Goal: Find specific fact: Find specific fact

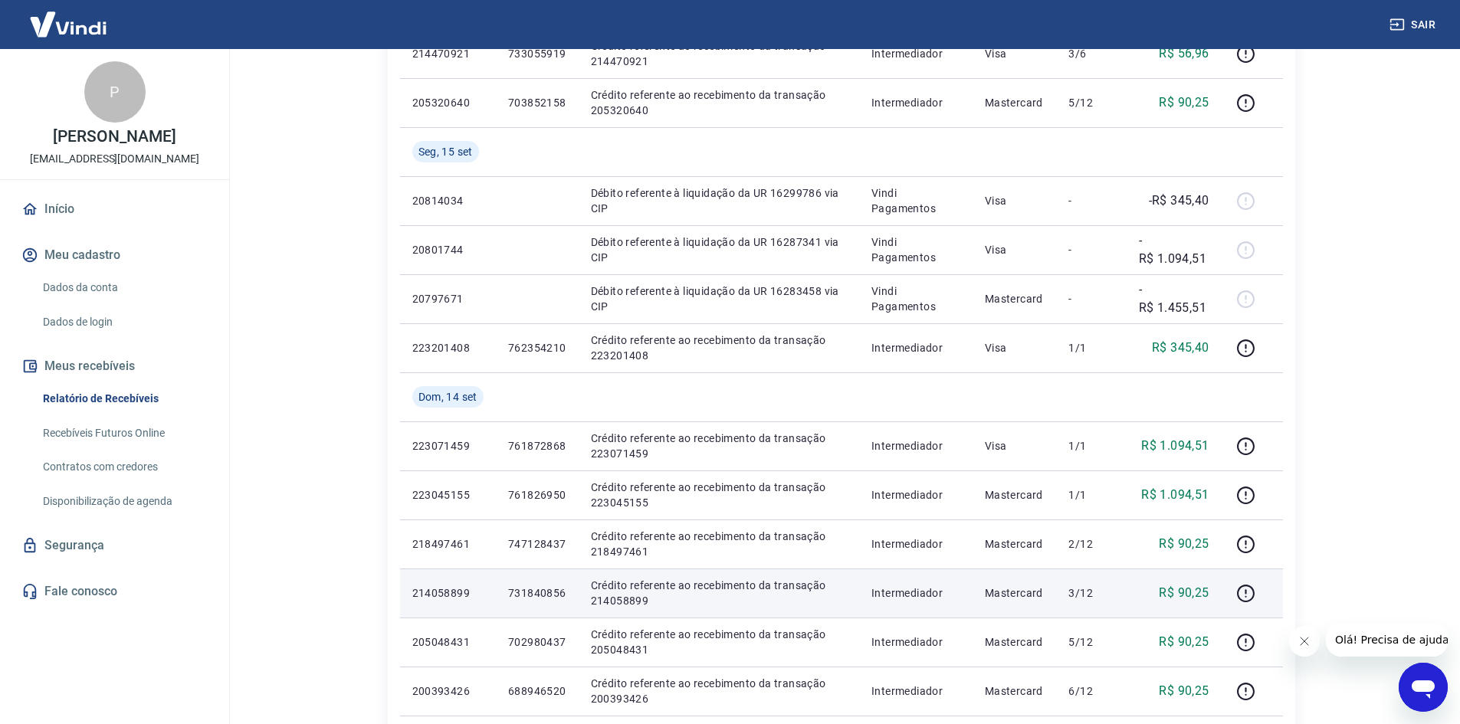
scroll to position [460, 0]
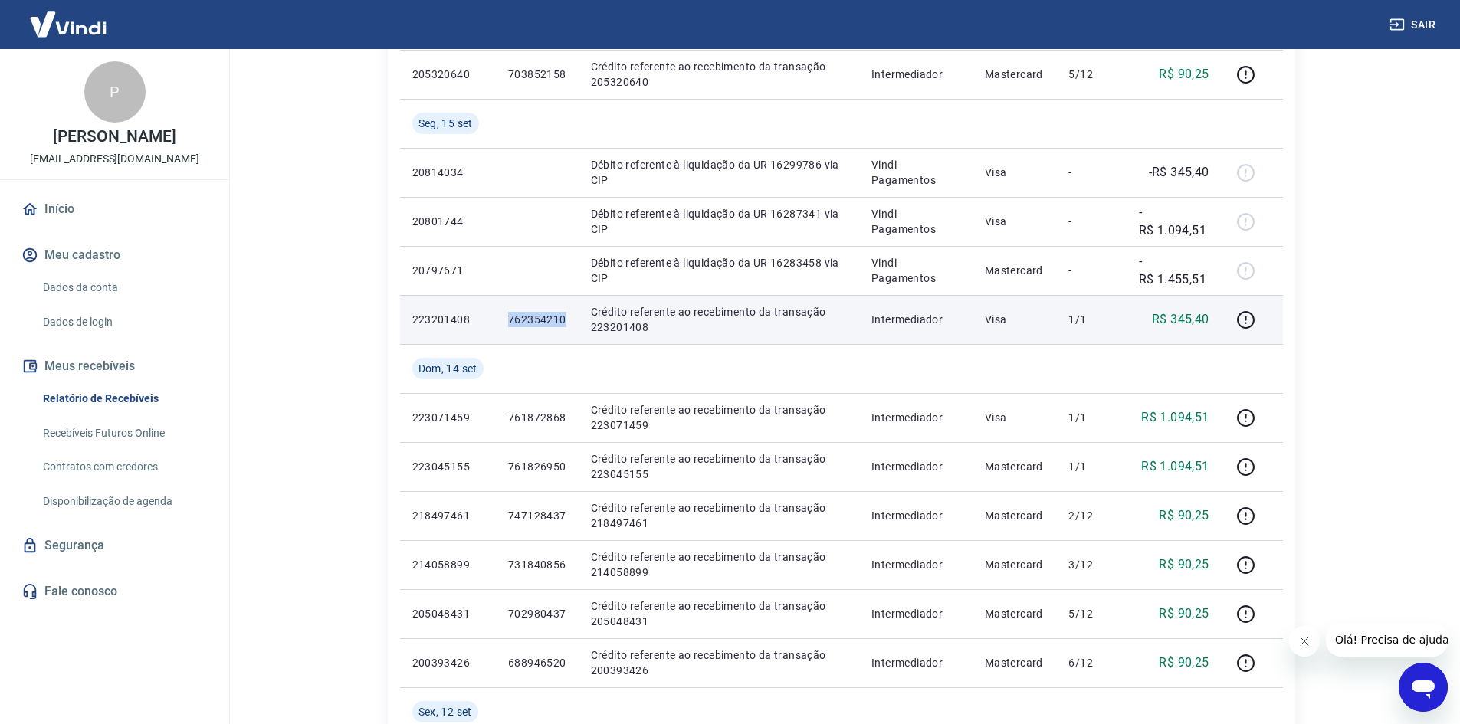
drag, startPoint x: 571, startPoint y: 320, endPoint x: 497, endPoint y: 318, distance: 74.4
click at [497, 318] on td "762354210" at bounding box center [537, 319] width 83 height 49
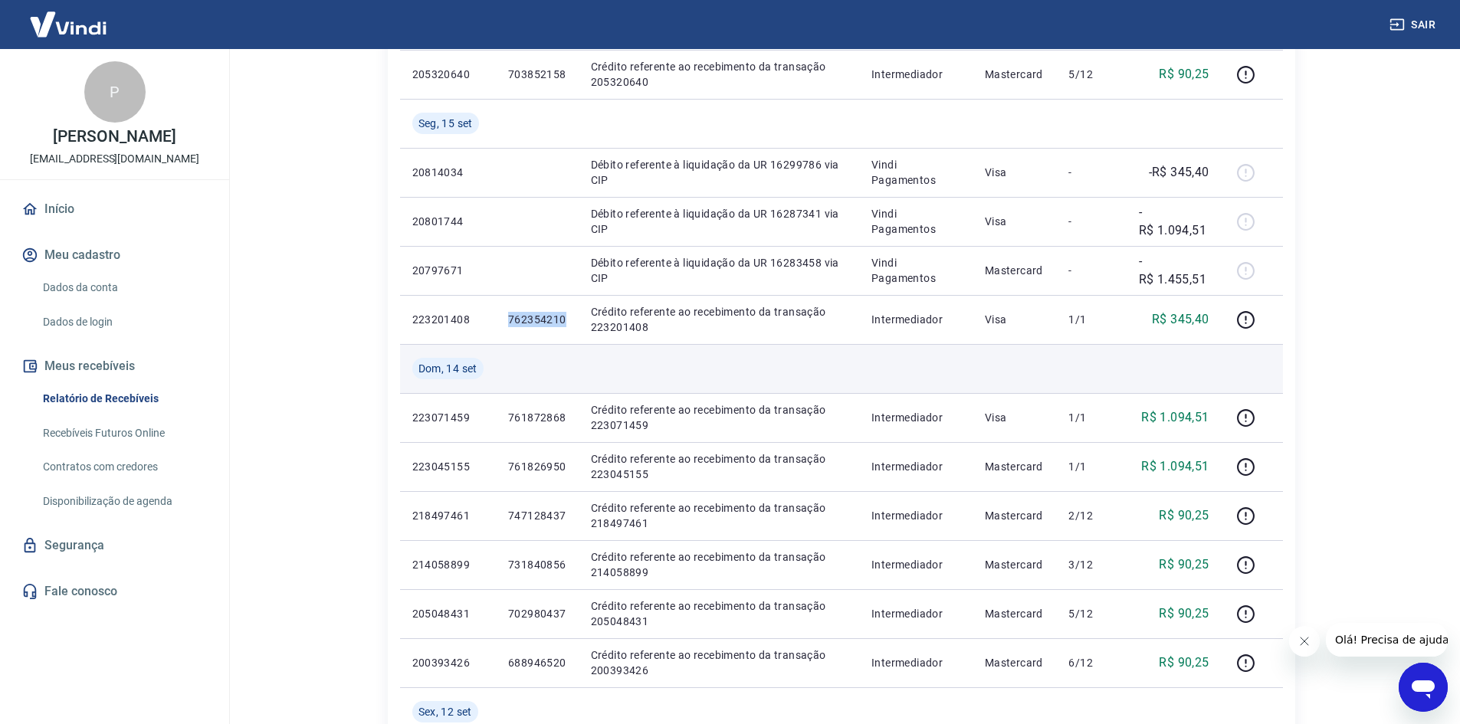
copy p "762354210"
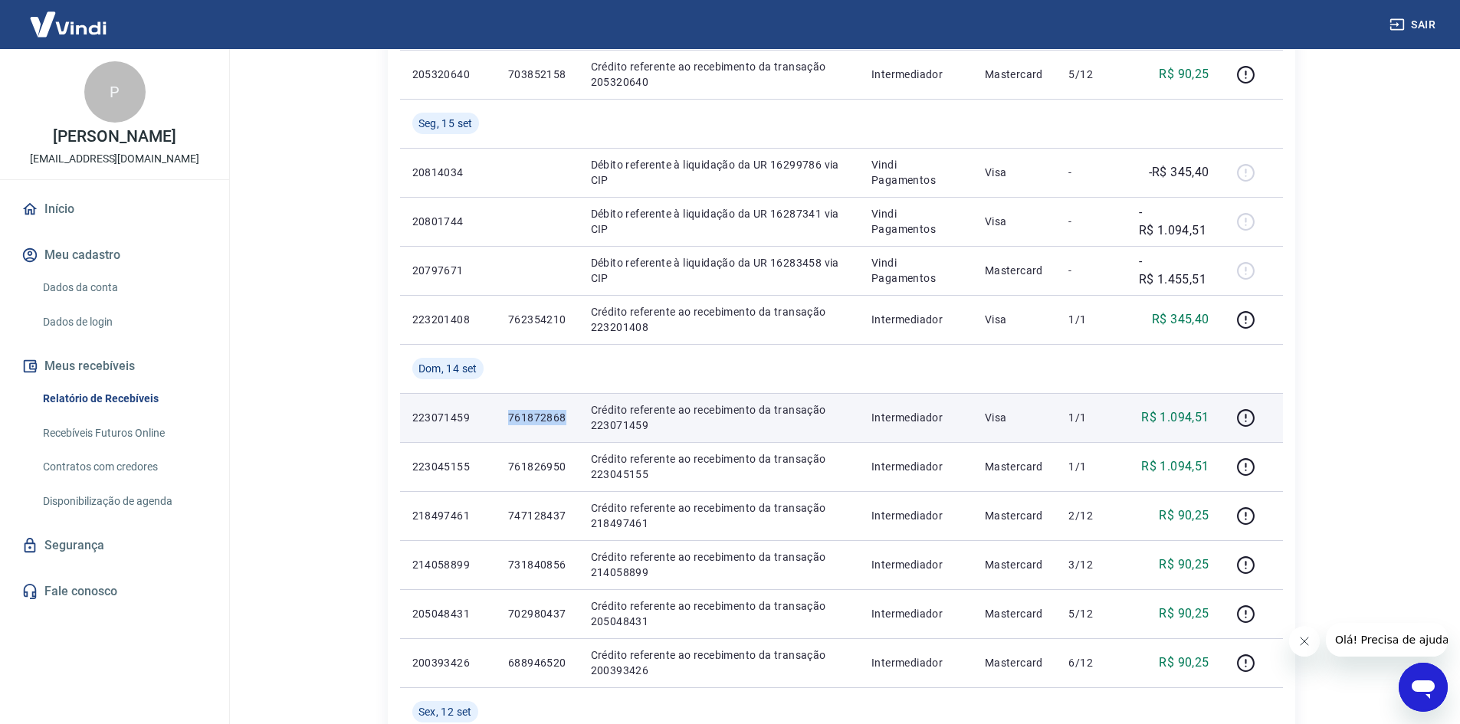
drag, startPoint x: 565, startPoint y: 419, endPoint x: 496, endPoint y: 414, distance: 69.2
click at [498, 414] on td "761872868" at bounding box center [537, 417] width 83 height 49
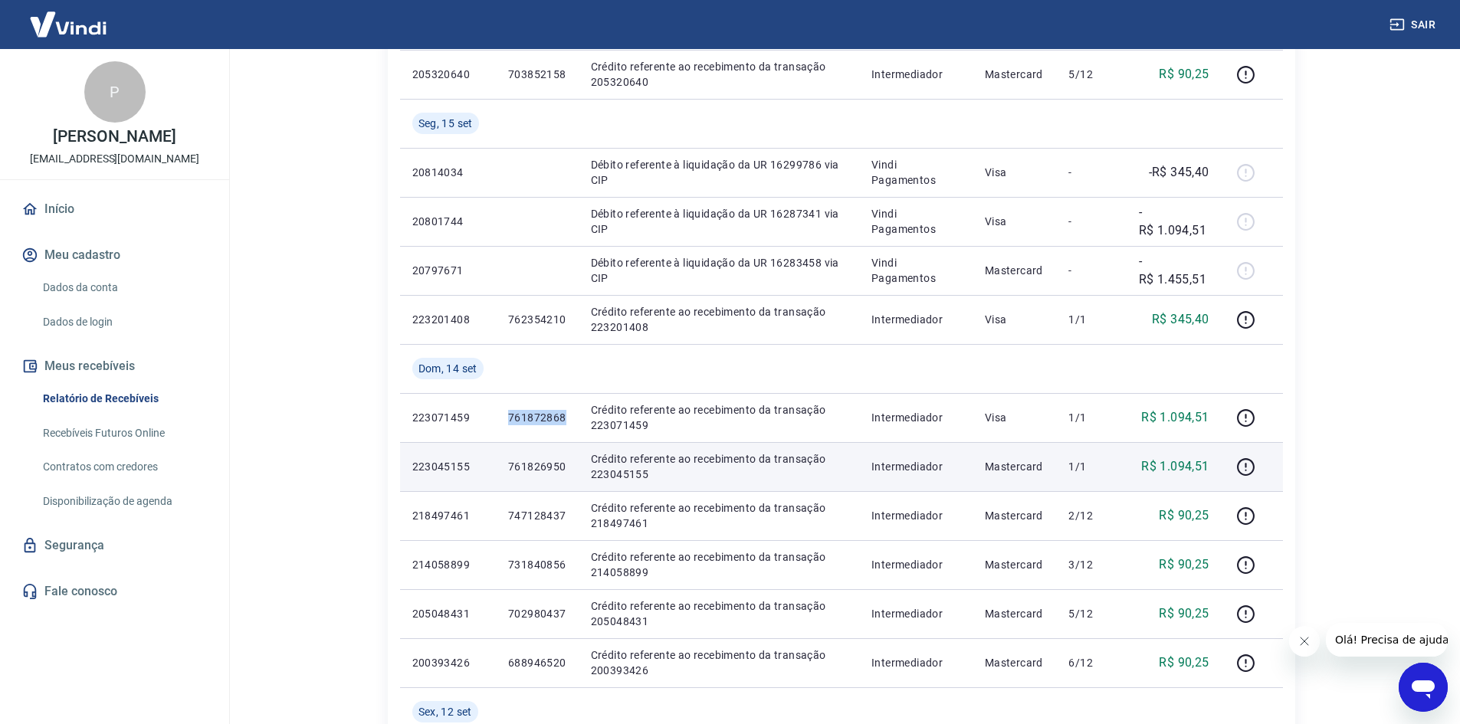
copy p "761872868"
drag, startPoint x: 567, startPoint y: 467, endPoint x: 495, endPoint y: 471, distance: 72.2
click at [495, 471] on tr "223045155 761826950 Crédito referente ao recebimento da transação 223045155 Int…" at bounding box center [841, 466] width 883 height 49
copy tr "761826950"
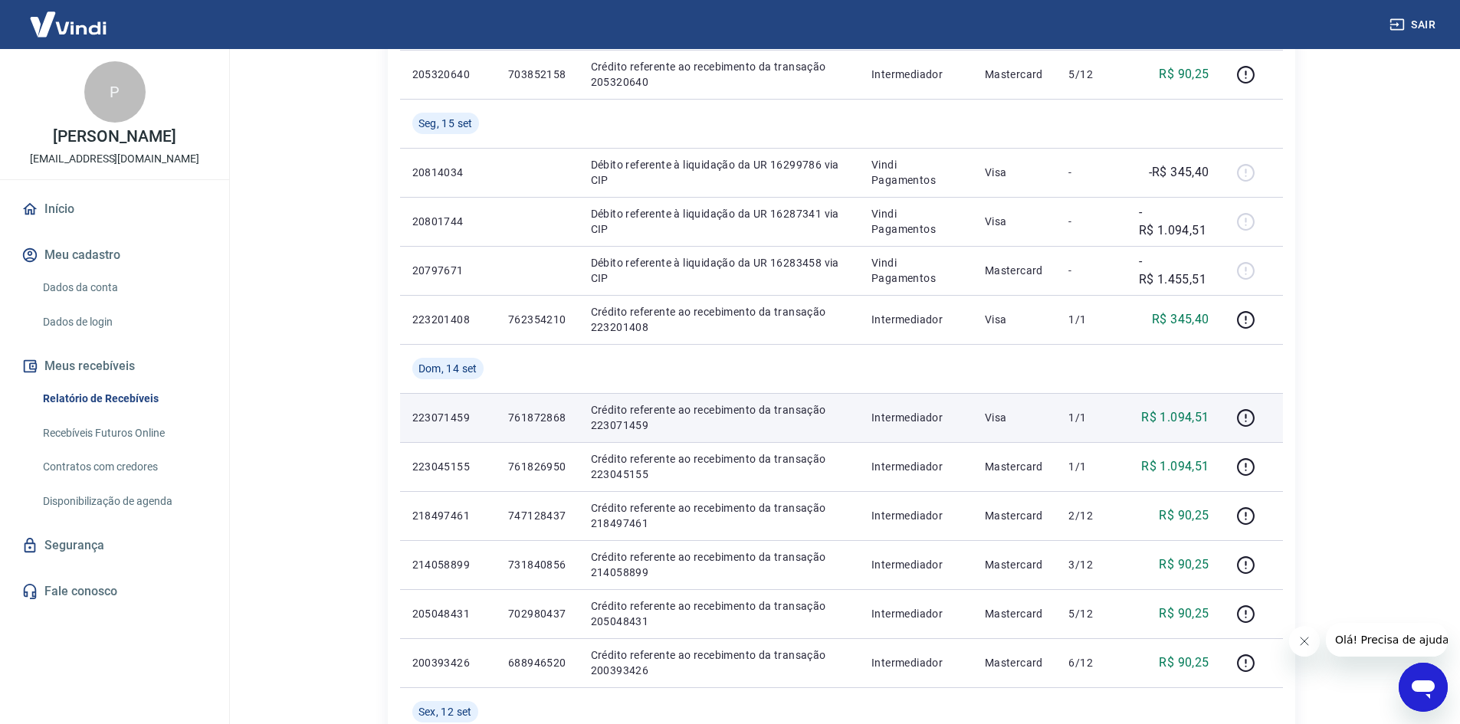
click at [700, 441] on td "Crédito referente ao recebimento da transação 223071459" at bounding box center [719, 417] width 280 height 49
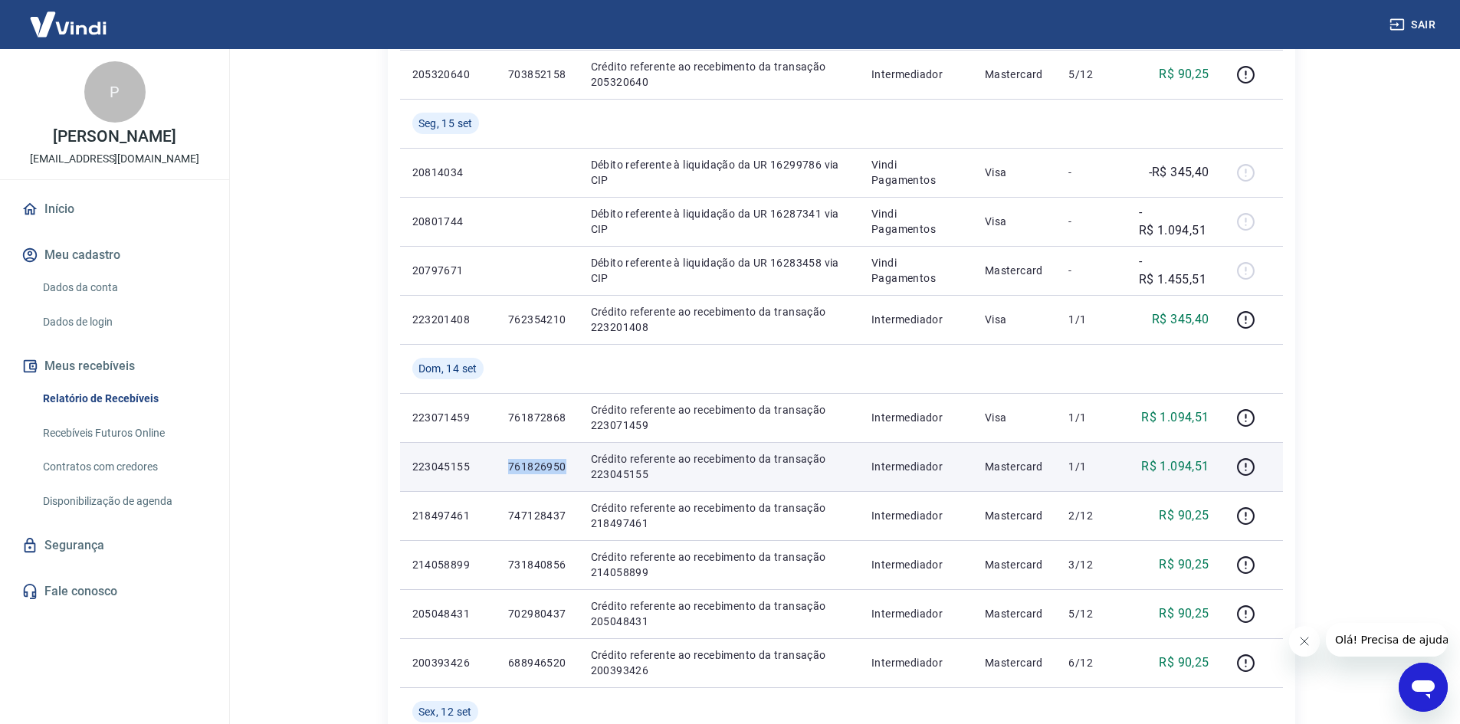
drag, startPoint x: 570, startPoint y: 467, endPoint x: 505, endPoint y: 467, distance: 65.1
click at [505, 469] on td "761826950" at bounding box center [537, 466] width 83 height 49
copy p "761826950"
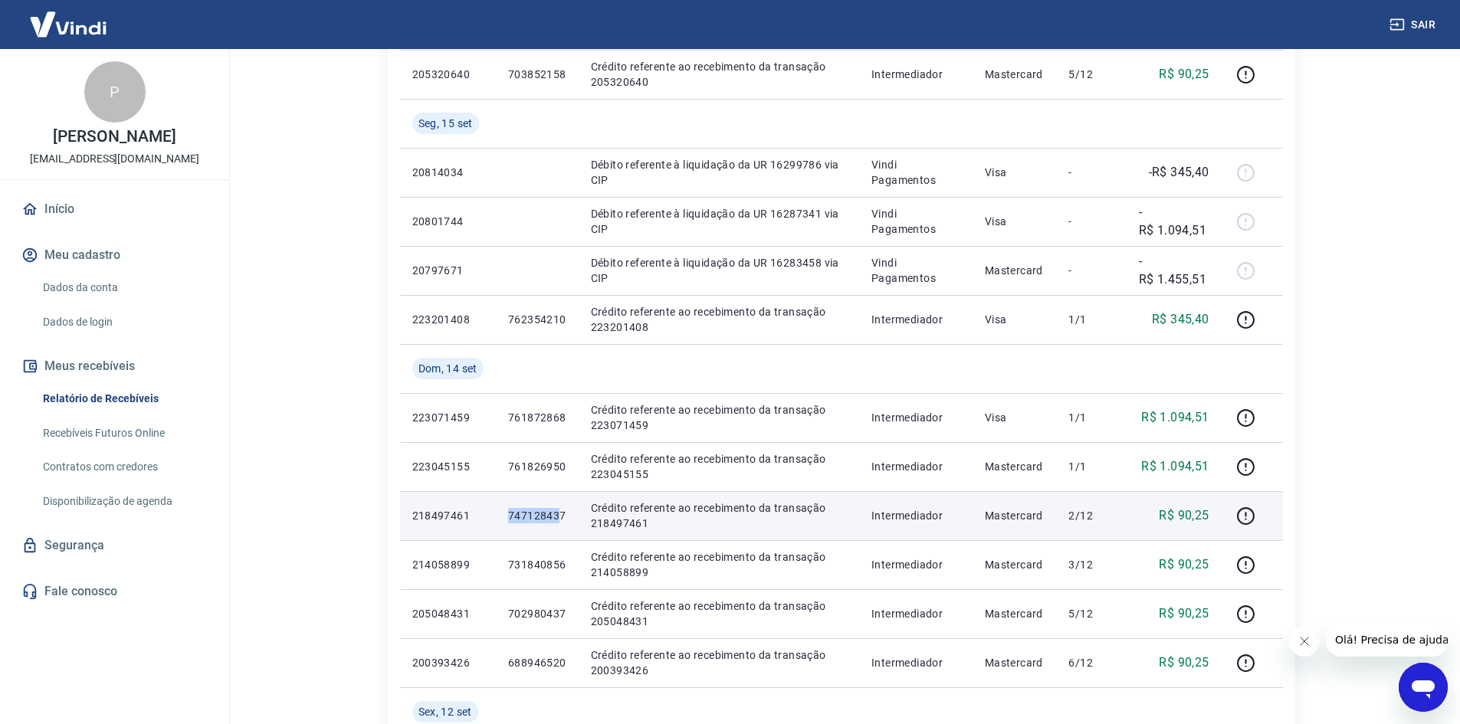
drag, startPoint x: 563, startPoint y: 515, endPoint x: 540, endPoint y: 520, distance: 23.4
click at [488, 509] on tr "218497461 747128437 Crédito referente ao recebimento da transação 218497461 Int…" at bounding box center [841, 515] width 883 height 49
click at [506, 513] on td "747128437" at bounding box center [537, 515] width 83 height 49
click at [508, 515] on p "747128437" at bounding box center [537, 515] width 58 height 15
click at [510, 514] on p "747128437" at bounding box center [537, 515] width 58 height 15
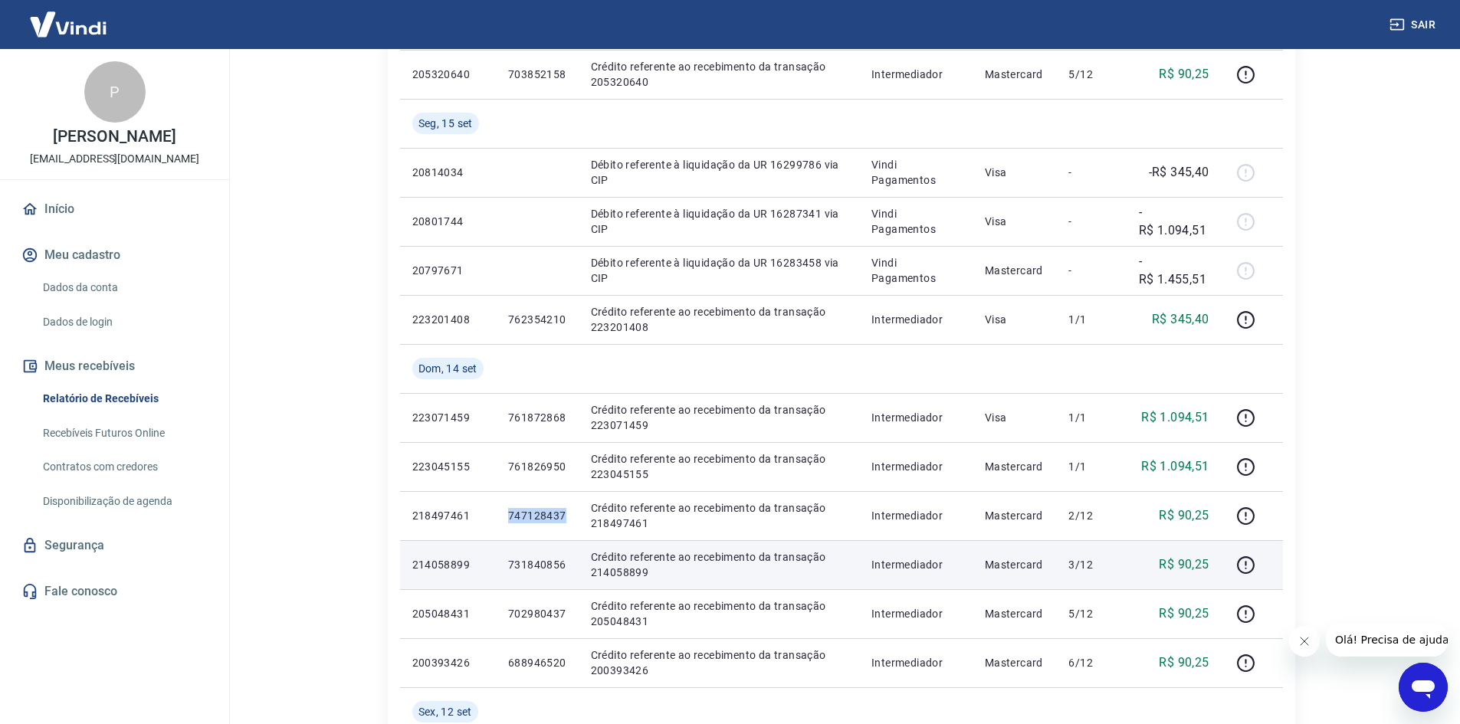
copy p "747128437"
drag, startPoint x: 572, startPoint y: 568, endPoint x: 493, endPoint y: 563, distance: 79.1
click at [493, 563] on tr "214058899 731840856 Crédito referente ao recebimento da transação 214058899 Int…" at bounding box center [841, 564] width 883 height 49
copy tr "731840856"
click at [540, 566] on p "731840856" at bounding box center [537, 564] width 58 height 15
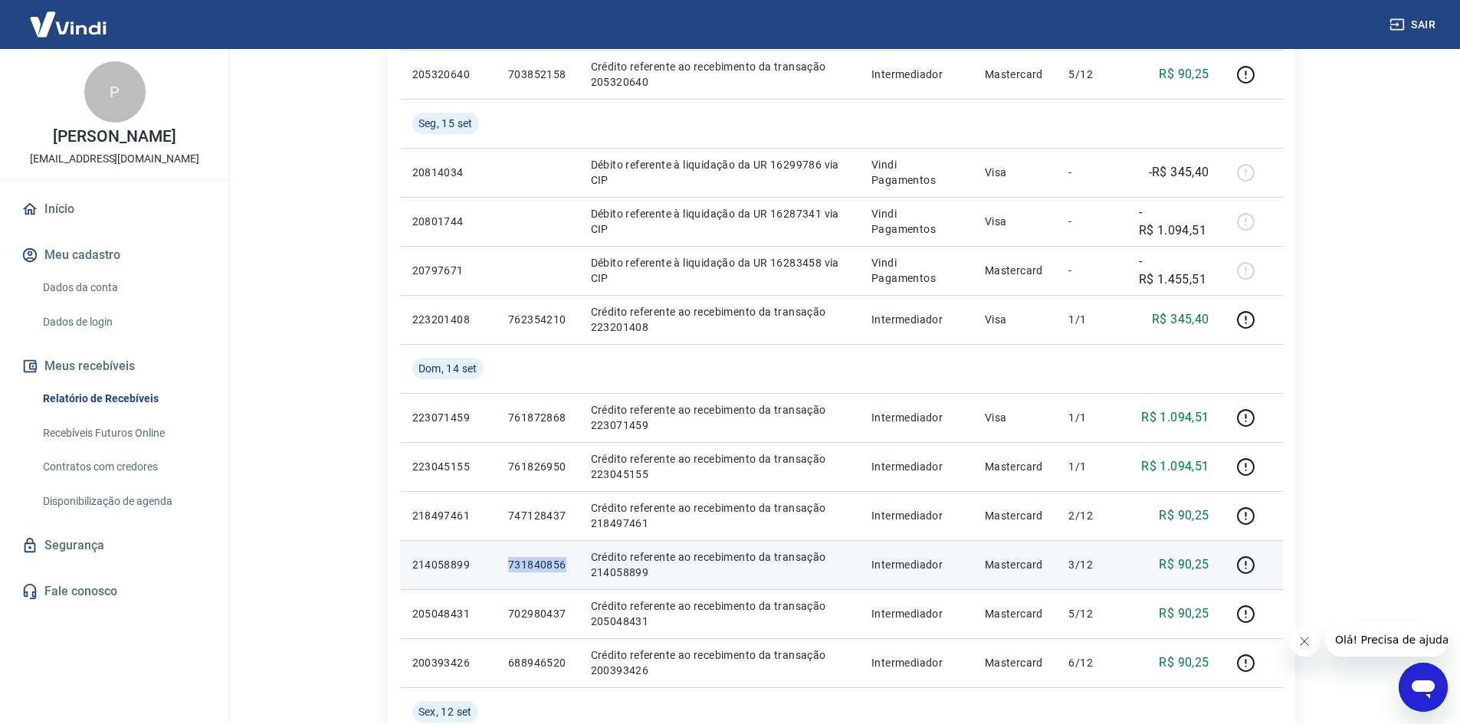
click at [540, 566] on p "731840856" at bounding box center [537, 564] width 58 height 15
click at [560, 582] on td "731840856" at bounding box center [537, 564] width 83 height 49
click at [552, 566] on p "731840856" at bounding box center [537, 564] width 58 height 15
click at [553, 566] on p "731840856" at bounding box center [537, 564] width 58 height 15
copy p "731840856"
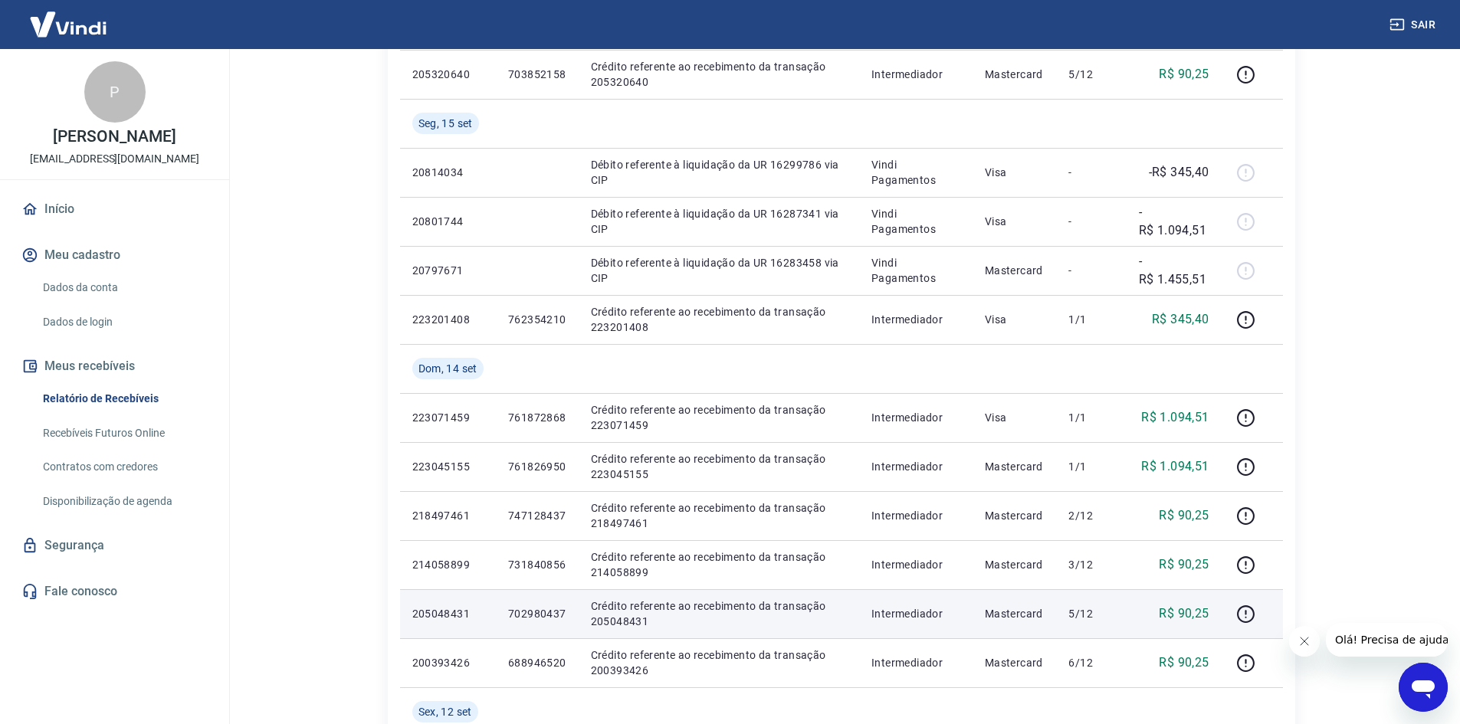
click at [550, 612] on p "702980437" at bounding box center [537, 613] width 58 height 15
click at [550, 611] on p "702980437" at bounding box center [537, 613] width 58 height 15
copy p "702980437"
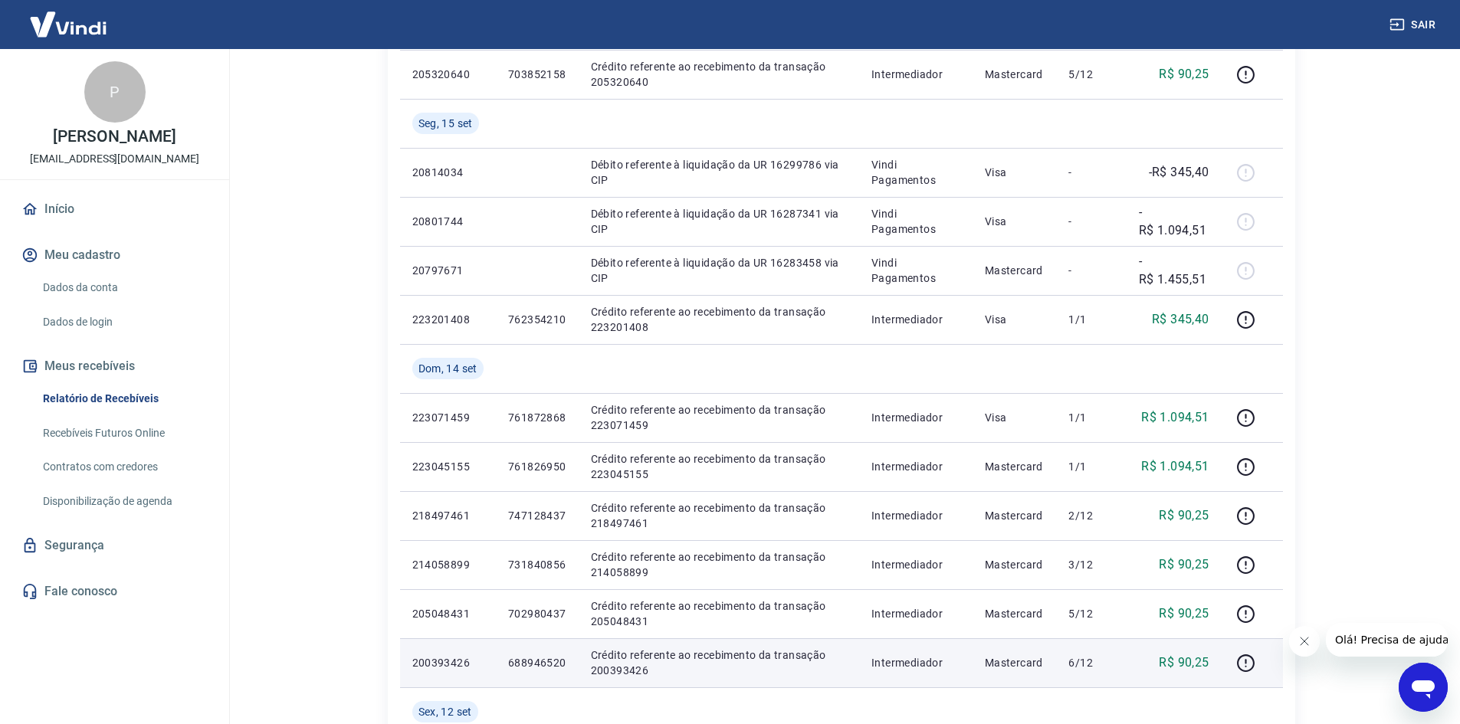
click at [545, 661] on p "688946520" at bounding box center [537, 662] width 58 height 15
copy p "688946520"
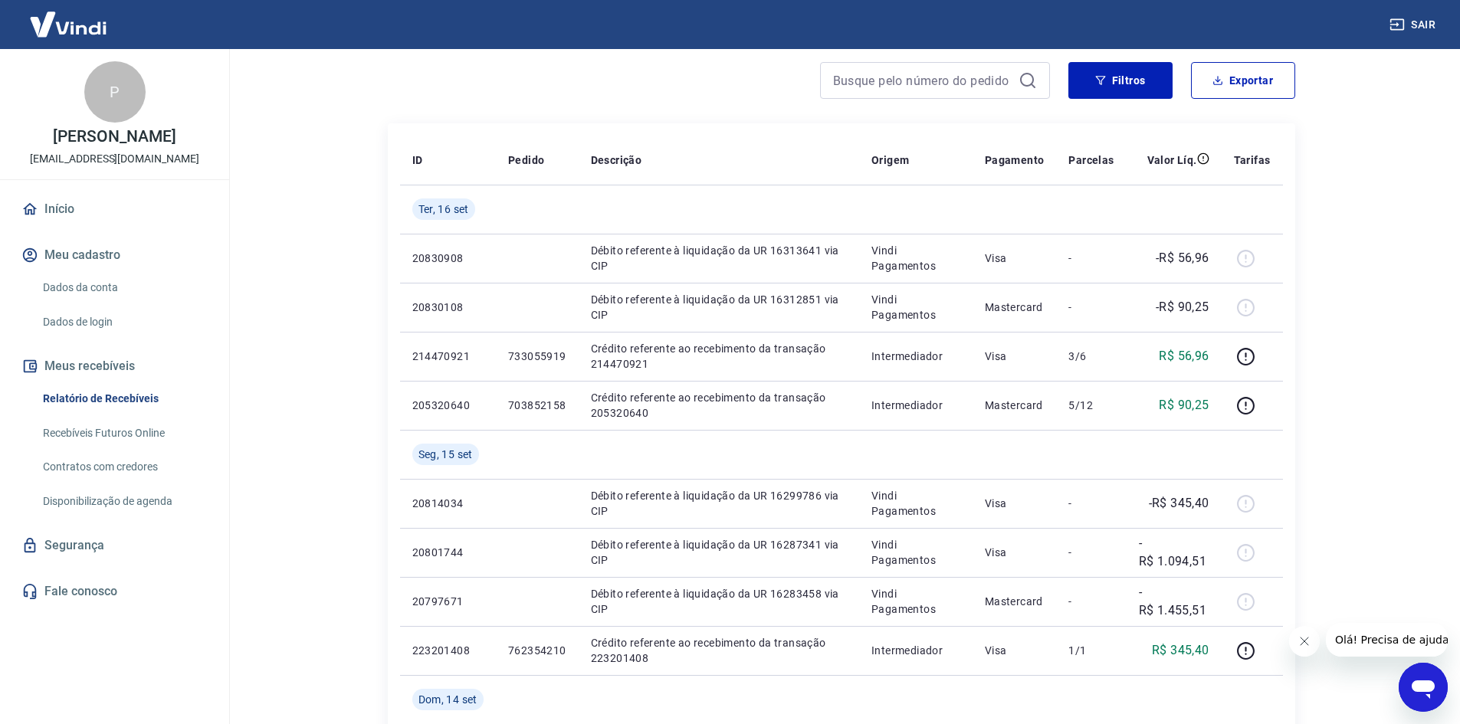
scroll to position [77, 0]
